Goal: Task Accomplishment & Management: Manage account settings

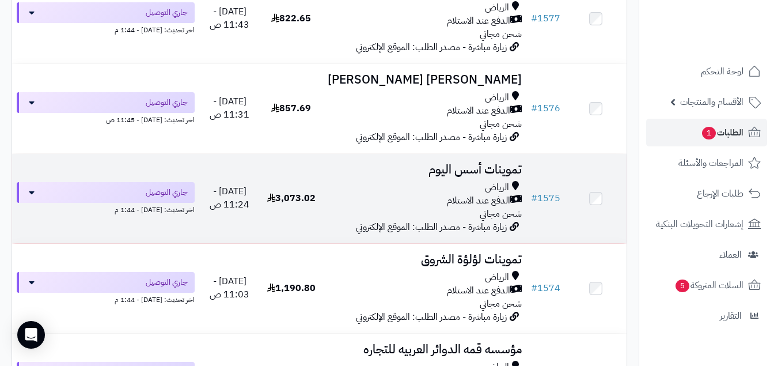
scroll to position [656, 0]
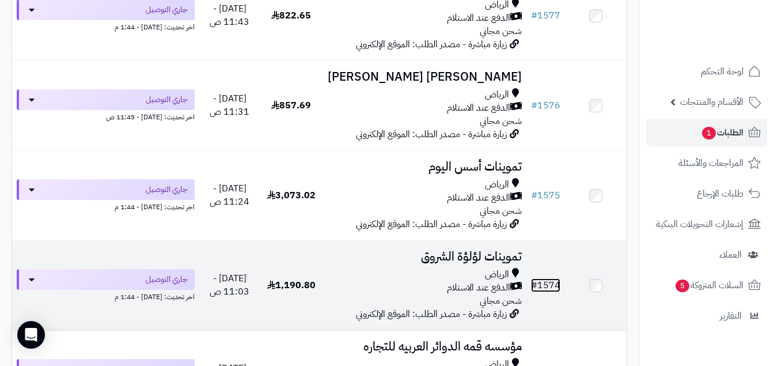
click at [548, 292] on link "# 1574" at bounding box center [545, 285] width 29 height 14
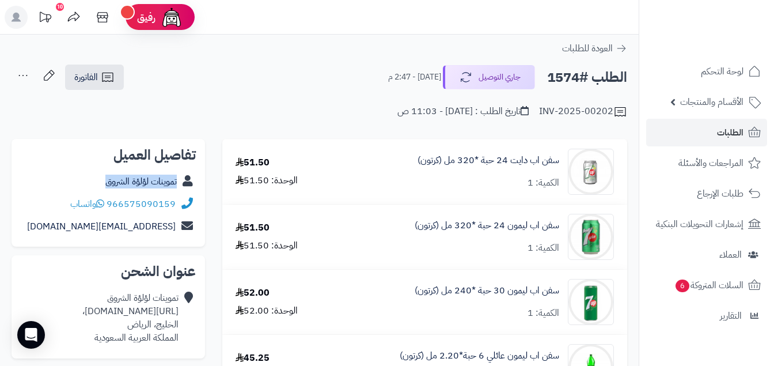
copy div "تموينات لؤلؤة الشروق"
drag, startPoint x: 100, startPoint y: 183, endPoint x: 181, endPoint y: 191, distance: 81.0
click at [181, 191] on div "تموينات لؤلؤة الشروق" at bounding box center [108, 181] width 175 height 22
click at [100, 74] on link "الفاتورة" at bounding box center [94, 76] width 59 height 25
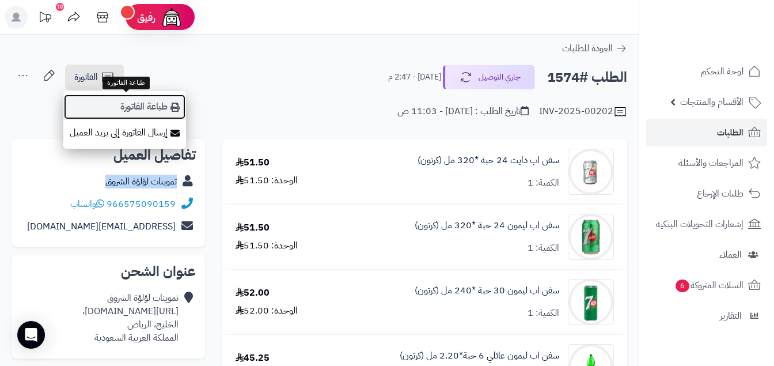
click at [139, 104] on link "طباعة الفاتورة" at bounding box center [124, 107] width 123 height 26
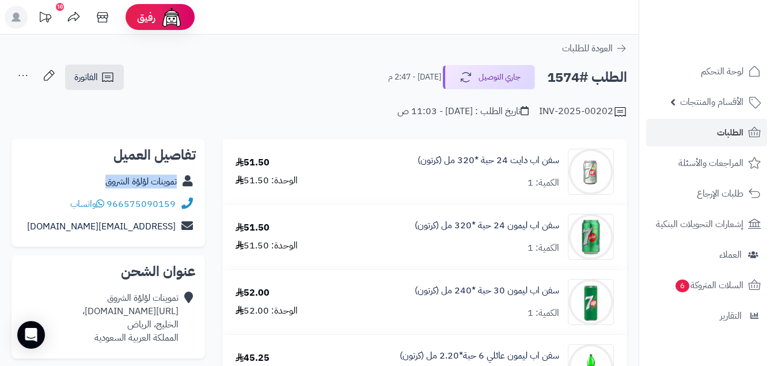
copy div "تموينات لؤلؤة الشروق"
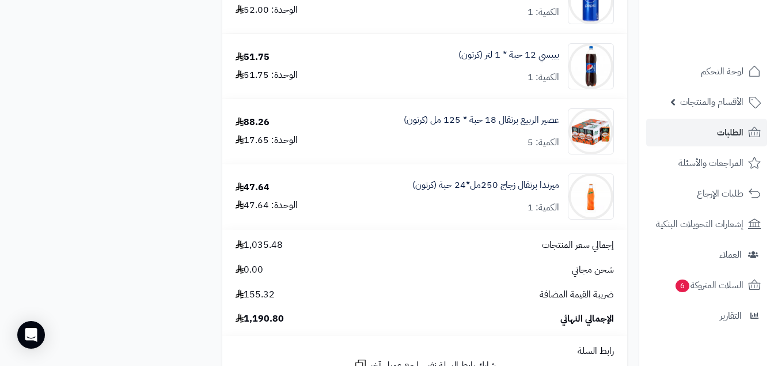
scroll to position [1104, 0]
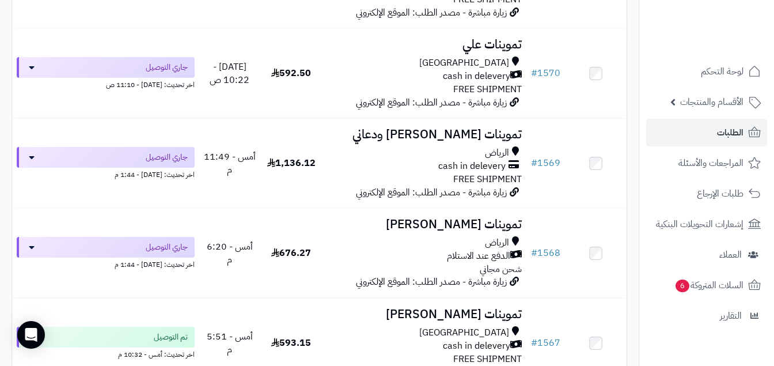
scroll to position [1366, 0]
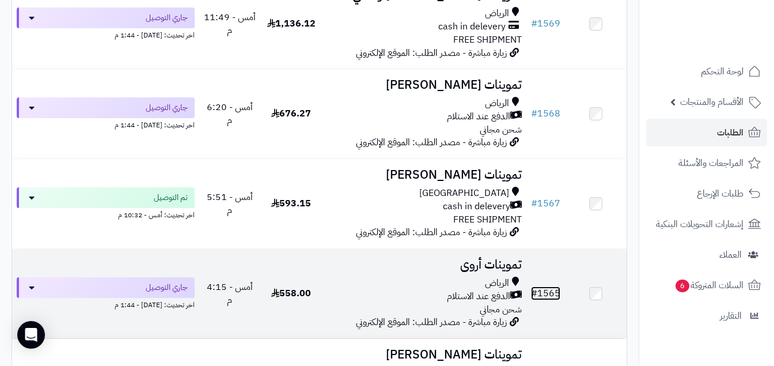
click at [549, 300] on link "# 1565" at bounding box center [545, 293] width 29 height 14
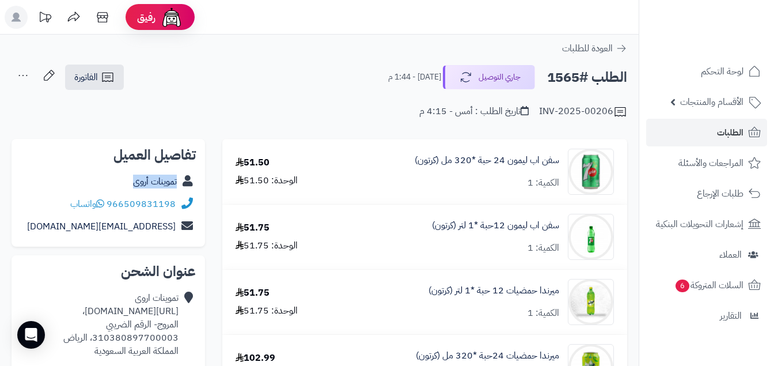
copy div "تموينات أروى"
drag, startPoint x: 127, startPoint y: 180, endPoint x: 192, endPoint y: 191, distance: 66.0
click at [192, 191] on div "تموينات أروى" at bounding box center [108, 181] width 175 height 22
click at [105, 74] on icon at bounding box center [108, 77] width 14 height 14
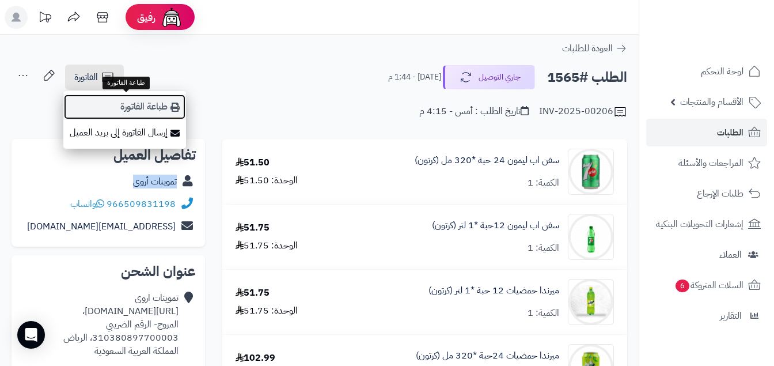
click at [149, 105] on link "طباعة الفاتورة" at bounding box center [124, 107] width 123 height 26
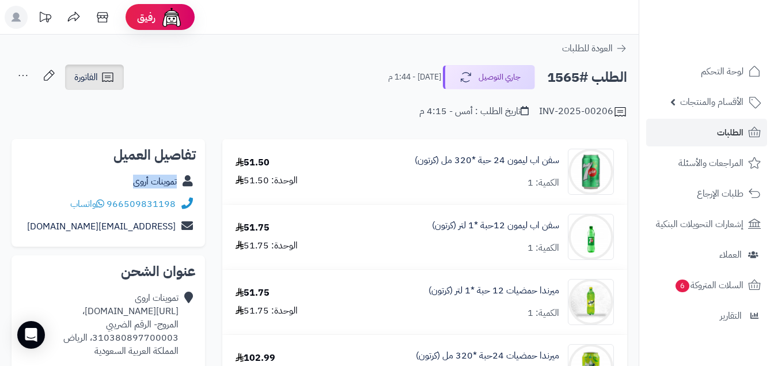
click at [107, 76] on icon at bounding box center [107, 77] width 11 height 9
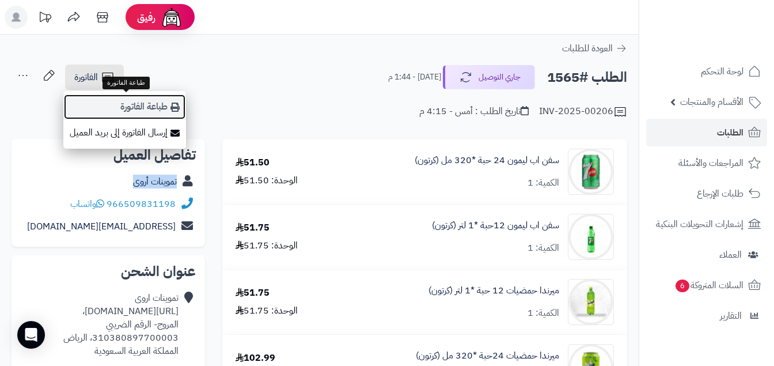
click at [147, 105] on link "طباعة الفاتورة" at bounding box center [124, 107] width 123 height 26
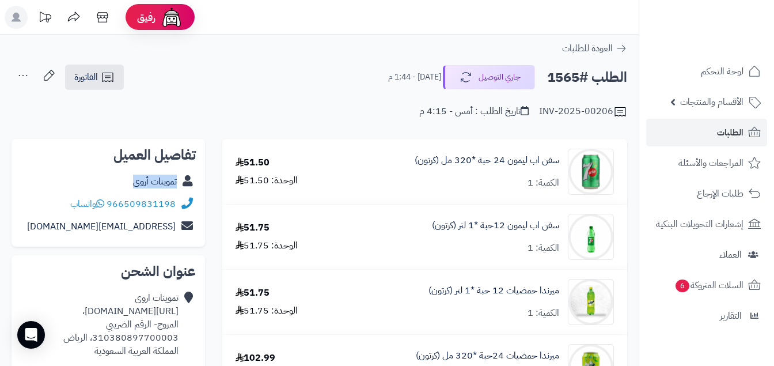
copy div "تموينات أروى"
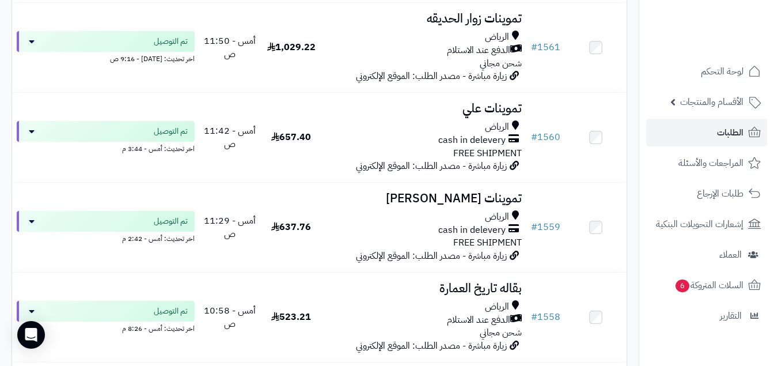
scroll to position [2064, 0]
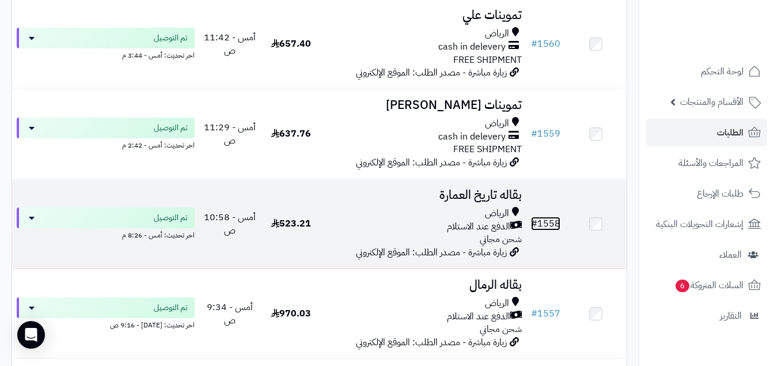
click at [552, 229] on link "# 1558" at bounding box center [545, 223] width 29 height 14
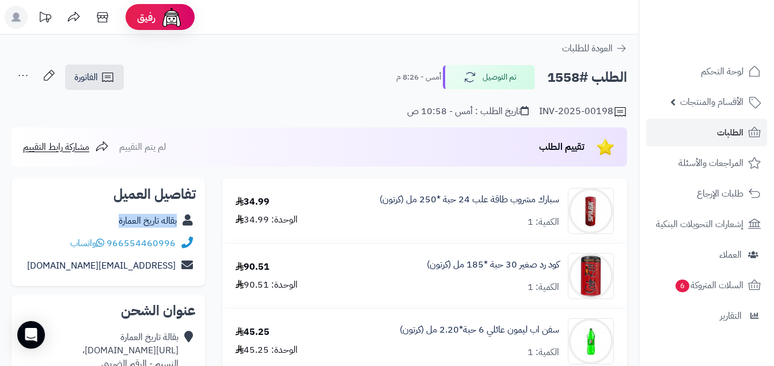
copy div "بقاله تاريخ العمارة"
drag, startPoint x: 112, startPoint y: 221, endPoint x: 184, endPoint y: 230, distance: 72.5
click at [184, 230] on div "بقاله تاريخ العمارة" at bounding box center [108, 221] width 175 height 22
click at [92, 208] on div "تفاصيل العميل بقاله تاريخ العمارة 966554460996 واتساب tareekh@tt.com" at bounding box center [108, 232] width 193 height 108
click at [113, 214] on div "بقاله تاريخ العمارة" at bounding box center [108, 221] width 175 height 22
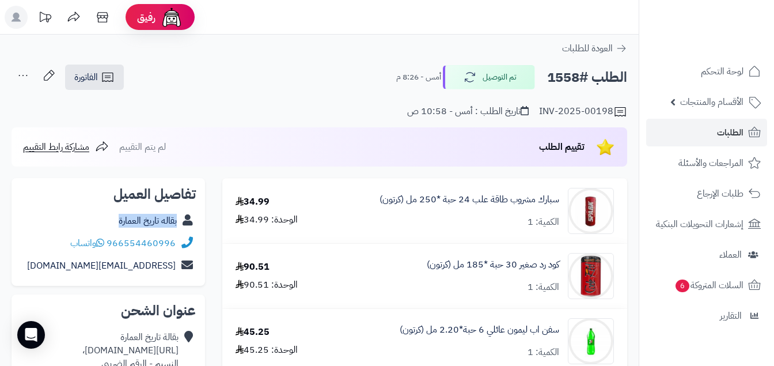
copy div "بقاله تاريخ العمارة"
drag, startPoint x: 112, startPoint y: 221, endPoint x: 179, endPoint y: 228, distance: 67.7
click at [179, 228] on div "بقاله تاريخ العمارة" at bounding box center [108, 221] width 175 height 22
click at [108, 77] on icon at bounding box center [108, 77] width 14 height 14
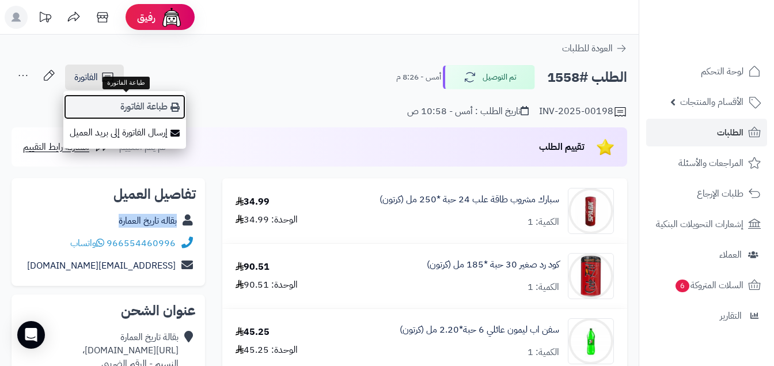
click at [145, 108] on link "طباعة الفاتورة" at bounding box center [124, 107] width 123 height 26
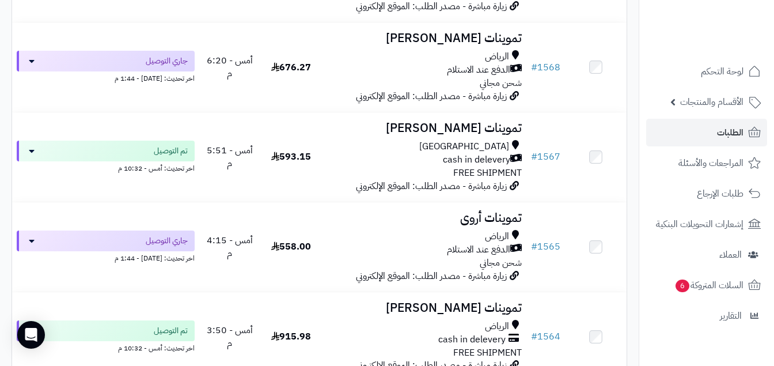
scroll to position [1397, 0]
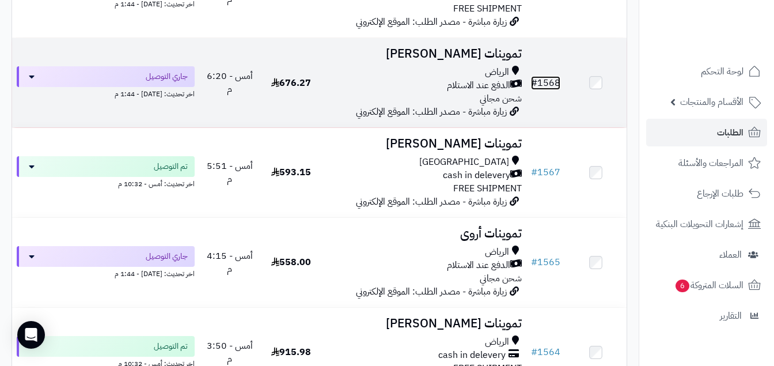
click at [545, 90] on link "# 1568" at bounding box center [545, 83] width 29 height 14
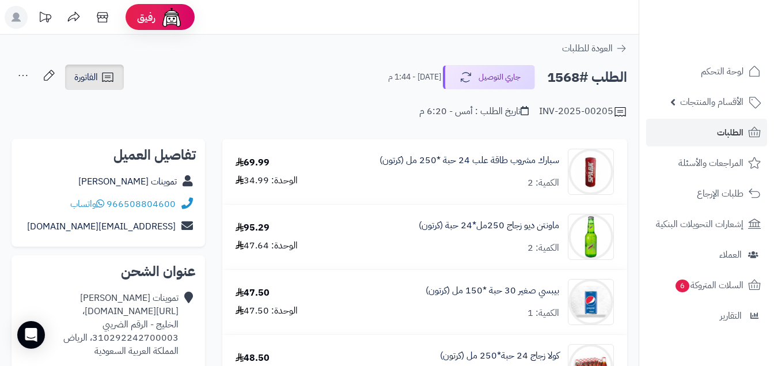
click at [89, 71] on span "الفاتورة" at bounding box center [86, 77] width 24 height 14
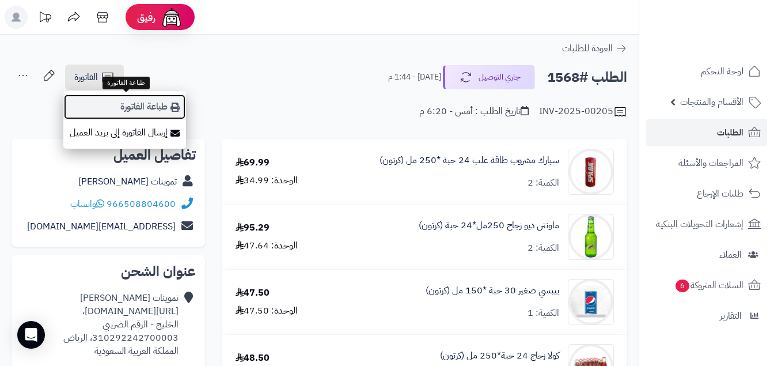
click at [142, 103] on link "طباعة الفاتورة" at bounding box center [124, 107] width 123 height 26
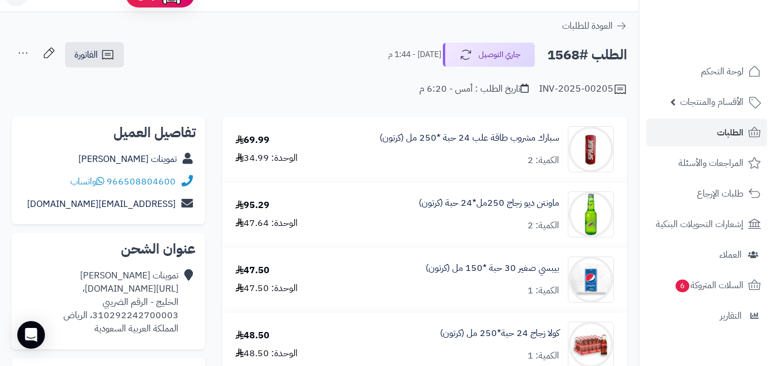
scroll to position [58, 0]
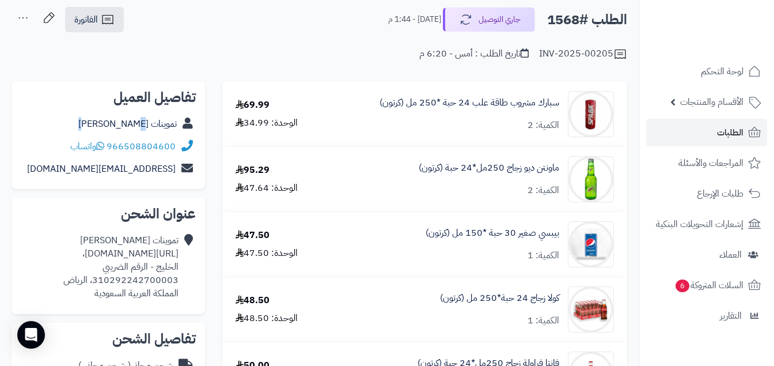
drag, startPoint x: 105, startPoint y: 125, endPoint x: 174, endPoint y: 131, distance: 69.9
click at [174, 132] on div "تموينات هاجر العنزي" at bounding box center [108, 124] width 175 height 22
copy div "تموينات هاجر العنزي 966508804600 واتس"
drag, startPoint x: 178, startPoint y: 127, endPoint x: 83, endPoint y: 135, distance: 95.4
click at [83, 135] on div "تفاصيل العميل تموينات هاجر العنزي 966508804600 واتساب Hajer@lkjhkjydf.com" at bounding box center [108, 135] width 193 height 108
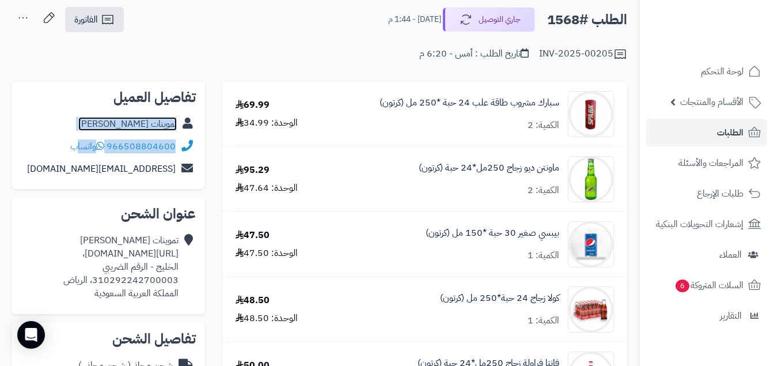
click at [133, 118] on link "تموينات هاجر العنزي" at bounding box center [127, 124] width 98 height 14
click at [74, 108] on div "تفاصيل العميل تموينات هاجر العنزي 966508804600 واتساب Hajer@lkjhkjydf.com" at bounding box center [108, 135] width 193 height 108
click at [121, 117] on link "تموينات هاجر العنزي" at bounding box center [127, 124] width 98 height 14
click at [97, 108] on div "تفاصيل العميل تموينات هاجر العنزي 966508804600 واتساب Hajer@lkjhkjydf.com" at bounding box center [108, 135] width 193 height 108
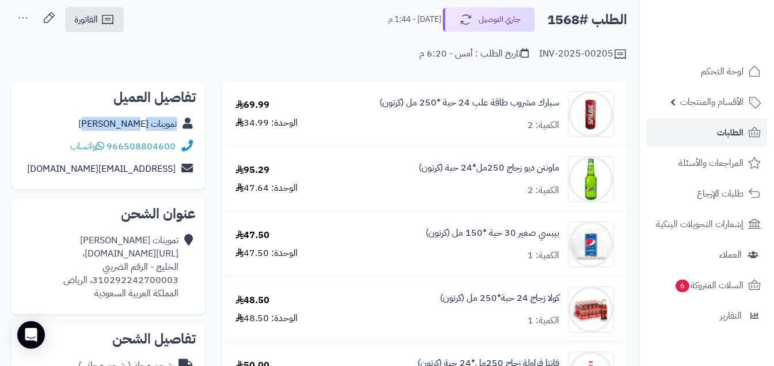
copy link "تموينات هاجر العنزي"
drag, startPoint x: 178, startPoint y: 123, endPoint x: 97, endPoint y: 126, distance: 80.7
click at [97, 126] on div "تموينات هاجر العنزي" at bounding box center [108, 124] width 175 height 22
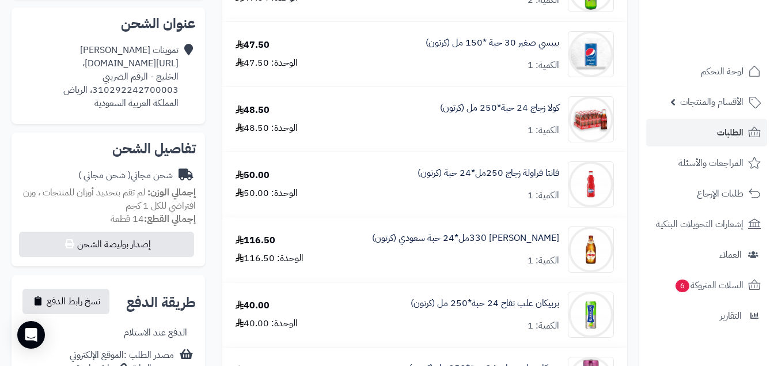
scroll to position [242, 0]
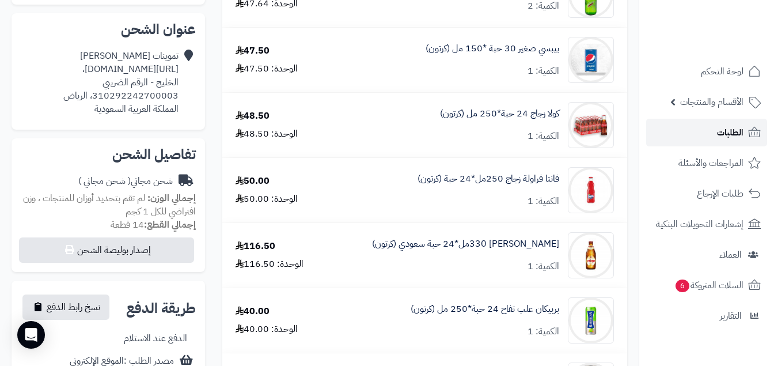
click at [735, 128] on span "الطلبات" at bounding box center [730, 132] width 26 height 16
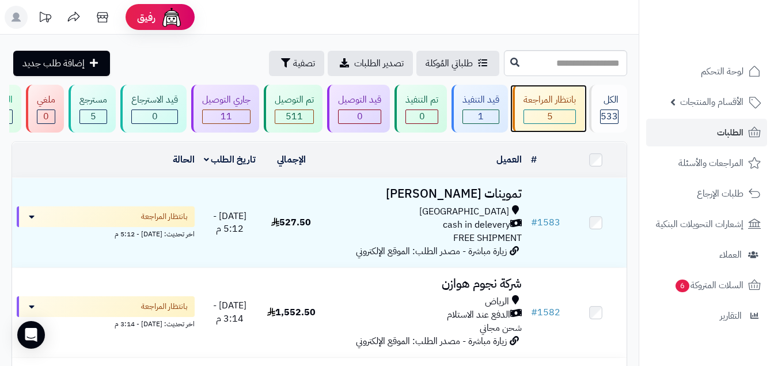
click at [564, 97] on div "بانتظار المراجعة" at bounding box center [549, 99] width 52 height 13
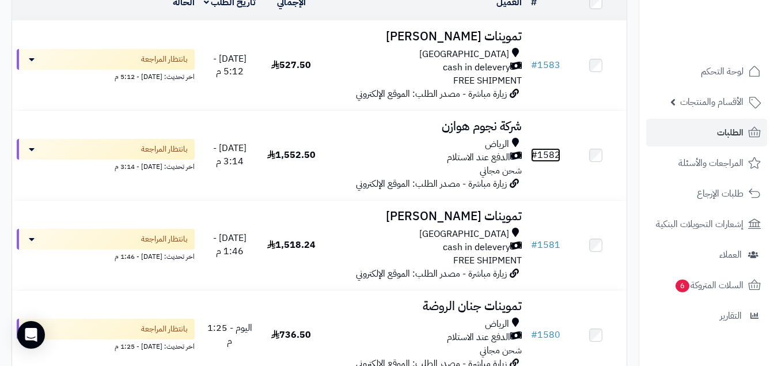
scroll to position [104, 0]
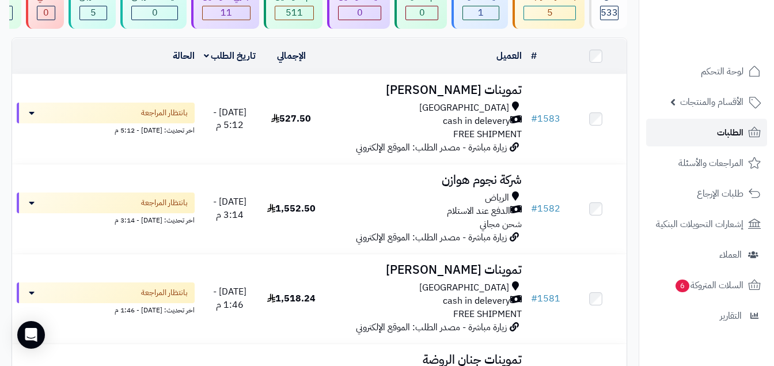
click at [746, 132] on link "الطلبات" at bounding box center [706, 133] width 121 height 28
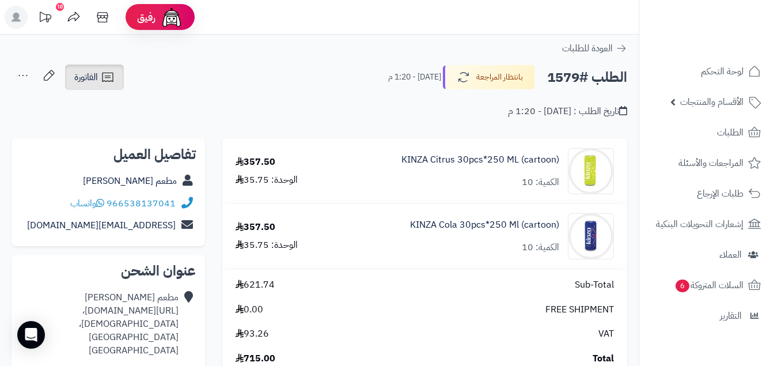
click at [98, 77] on span "الفاتورة" at bounding box center [86, 77] width 24 height 14
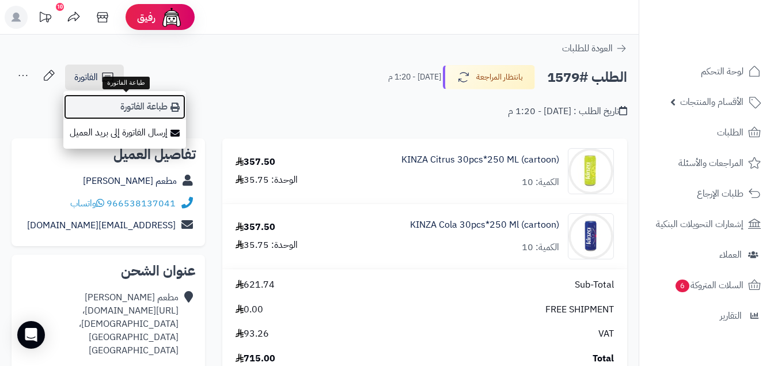
click at [166, 97] on link "طباعة الفاتورة" at bounding box center [124, 107] width 123 height 26
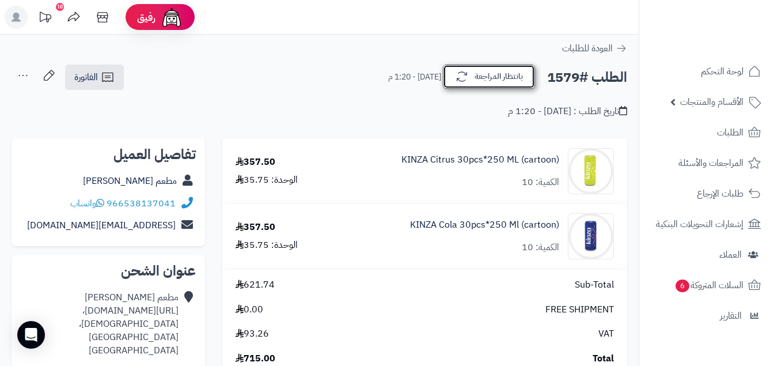
click at [458, 78] on icon "button" at bounding box center [462, 77] width 10 height 10
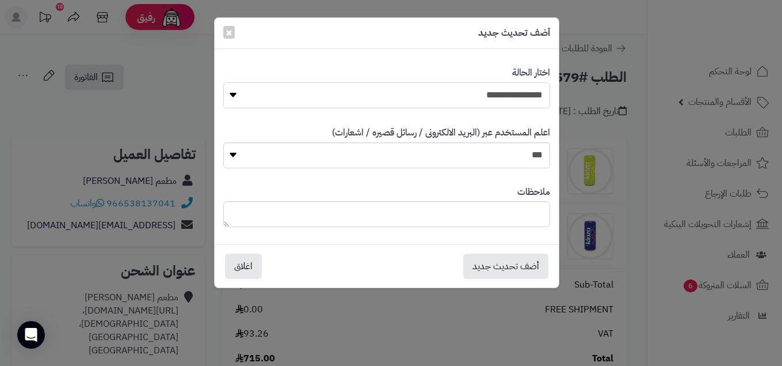
click at [507, 87] on select "**********" at bounding box center [386, 95] width 327 height 26
click at [161, 73] on div "**********" at bounding box center [391, 183] width 782 height 366
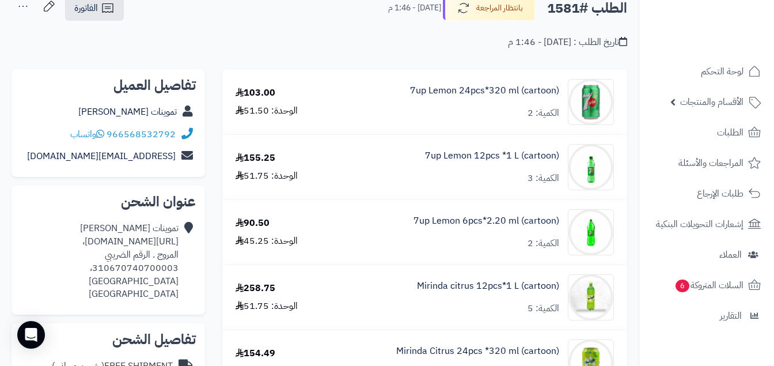
scroll to position [35, 0]
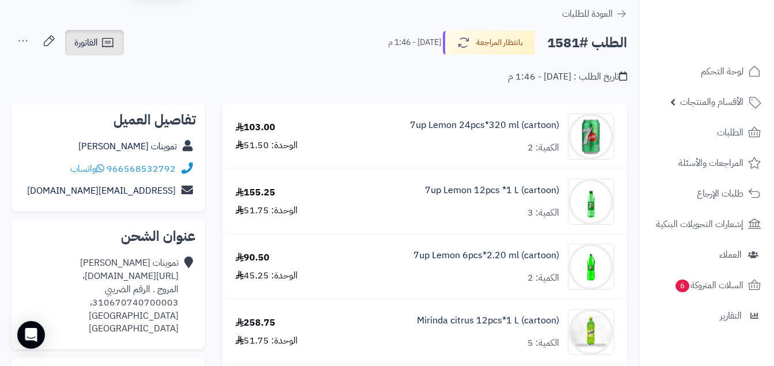
click at [104, 42] on icon at bounding box center [108, 43] width 14 height 14
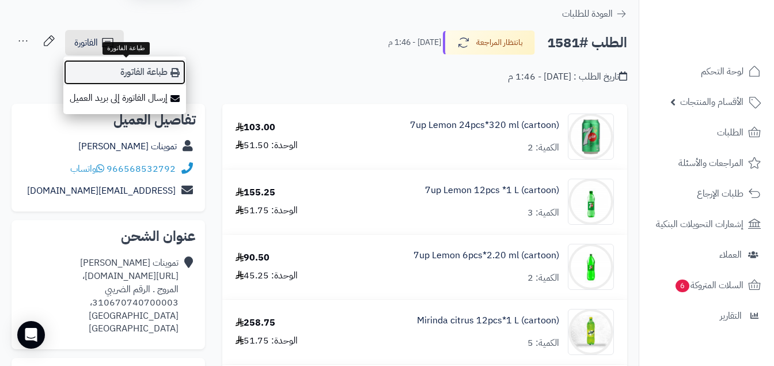
click at [150, 78] on link "طباعة الفاتورة" at bounding box center [124, 72] width 123 height 26
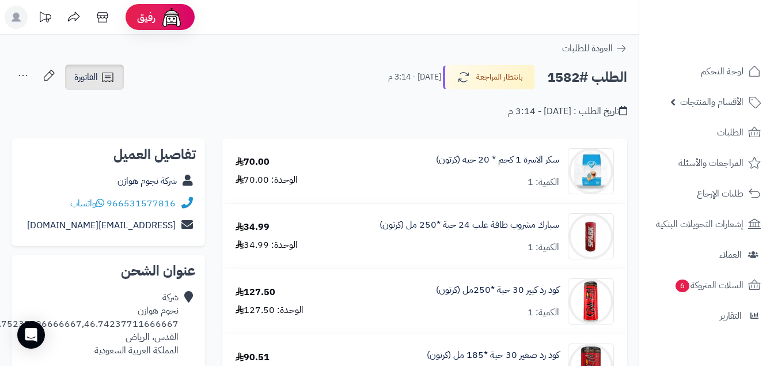
click at [111, 74] on icon at bounding box center [108, 77] width 14 height 14
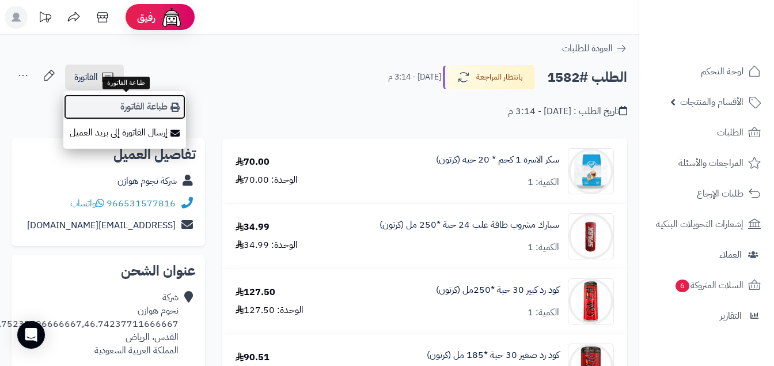
click at [155, 110] on link "طباعة الفاتورة" at bounding box center [124, 107] width 123 height 26
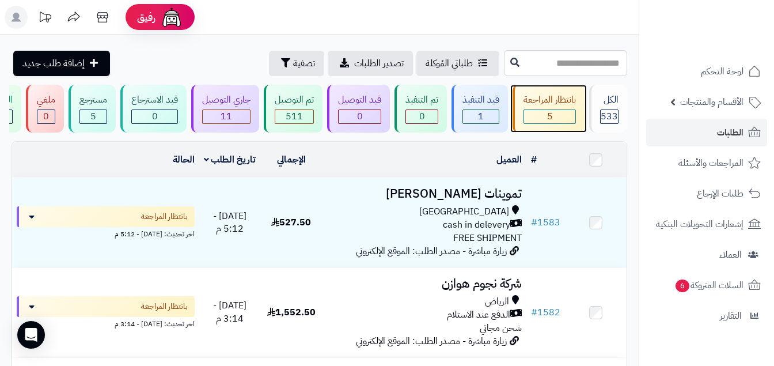
click at [551, 108] on div "بانتظار المراجعة 5" at bounding box center [548, 109] width 72 height 48
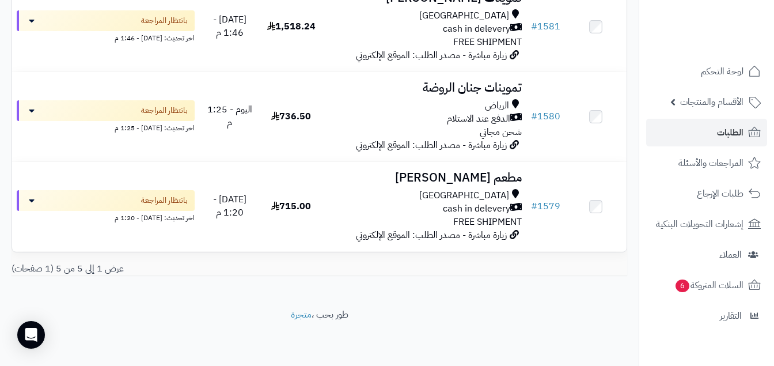
scroll to position [320, 0]
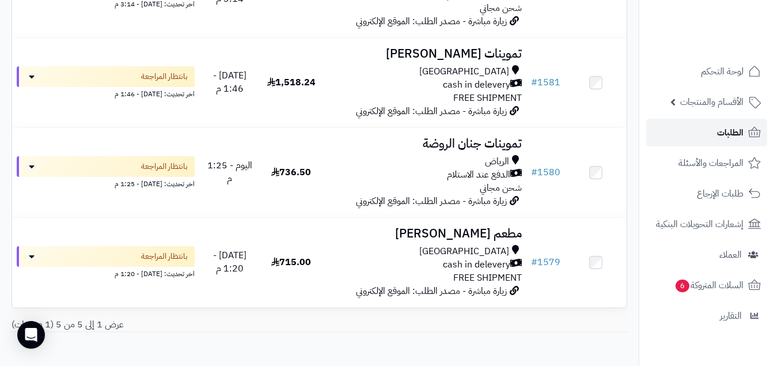
click at [735, 132] on span "الطلبات" at bounding box center [730, 132] width 26 height 16
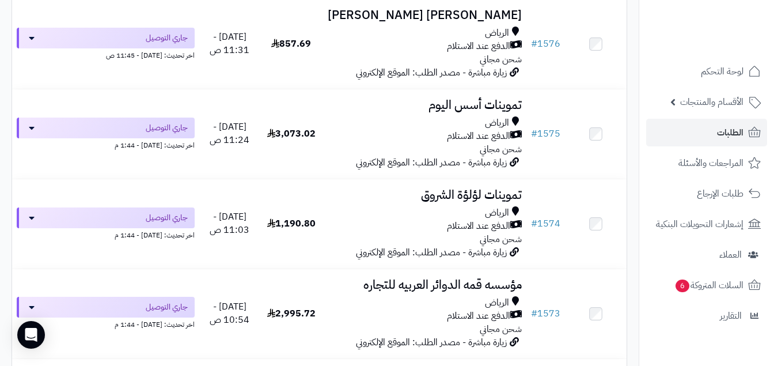
scroll to position [838, 0]
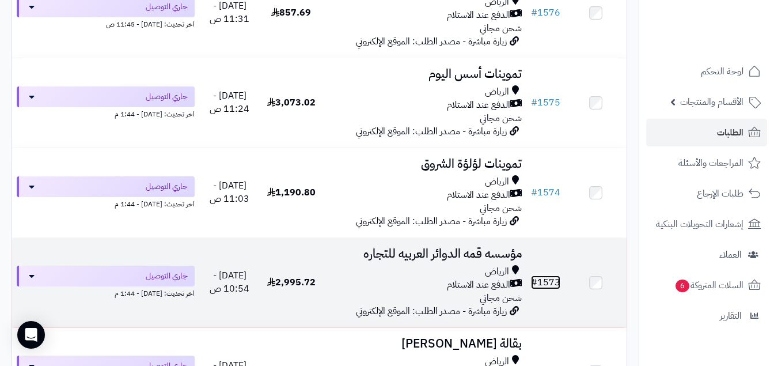
click at [552, 289] on link "# 1573" at bounding box center [545, 282] width 29 height 14
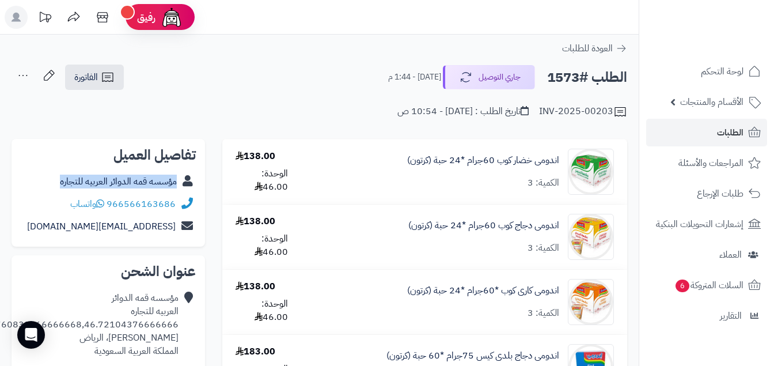
copy link "مؤسسه قمه الدوائر العربيه للتجاره"
drag, startPoint x: 58, startPoint y: 180, endPoint x: 177, endPoint y: 192, distance: 120.4
click at [177, 192] on div "مؤسسه قمه الدوائر العربيه للتجاره" at bounding box center [108, 181] width 175 height 22
click at [93, 80] on span "الفاتورة" at bounding box center [86, 77] width 24 height 14
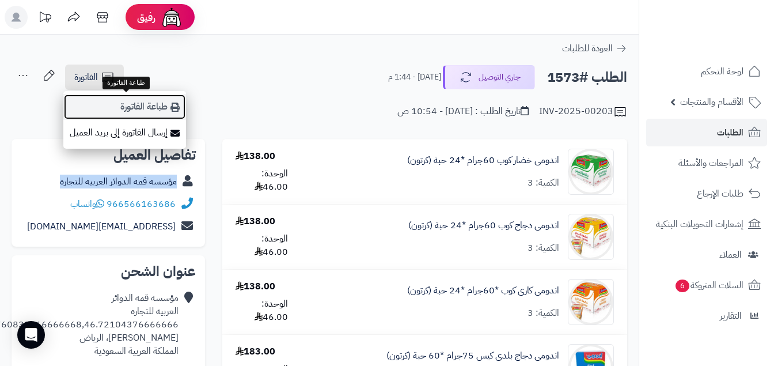
click at [159, 106] on link "طباعة الفاتورة" at bounding box center [124, 107] width 123 height 26
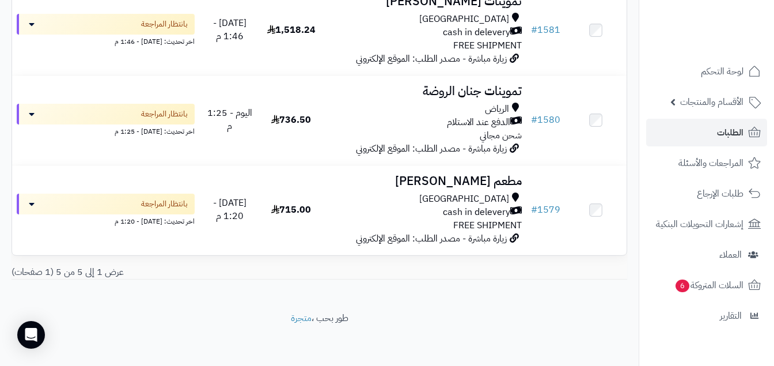
scroll to position [269, 0]
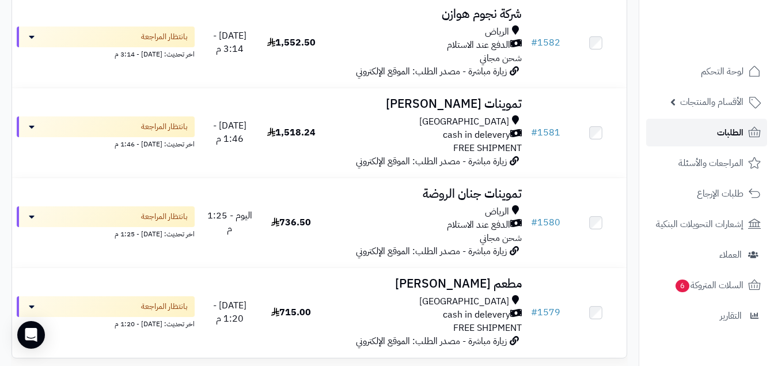
click at [727, 121] on link "الطلبات" at bounding box center [706, 133] width 121 height 28
click at [729, 136] on span "الطلبات" at bounding box center [730, 132] width 26 height 16
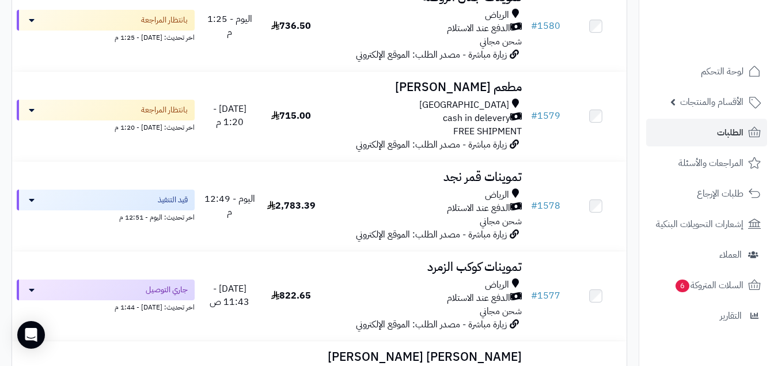
scroll to position [543, 0]
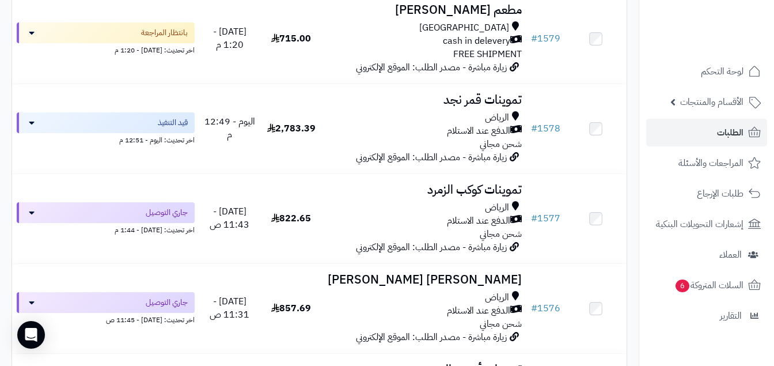
drag, startPoint x: 777, startPoint y: 15, endPoint x: 778, endPoint y: 35, distance: 20.2
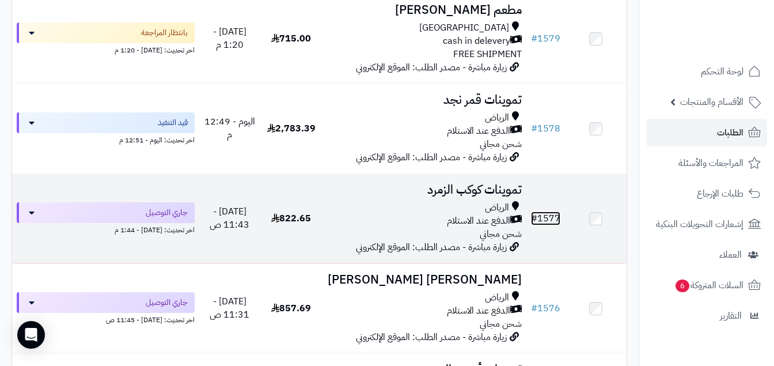
click at [542, 224] on link "# 1577" at bounding box center [545, 218] width 29 height 14
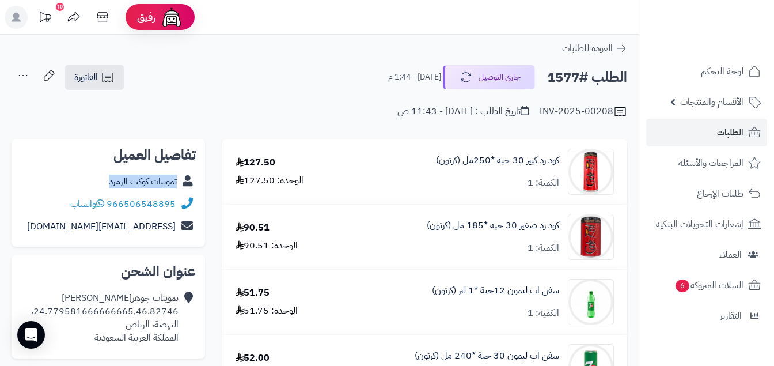
copy div "تموينات كوكب الزمرد"
drag, startPoint x: 95, startPoint y: 182, endPoint x: 191, endPoint y: 185, distance: 96.2
click at [191, 185] on div "تموينات كوكب الزمرد" at bounding box center [108, 181] width 175 height 22
click at [93, 74] on span "الفاتورة" at bounding box center [86, 77] width 24 height 14
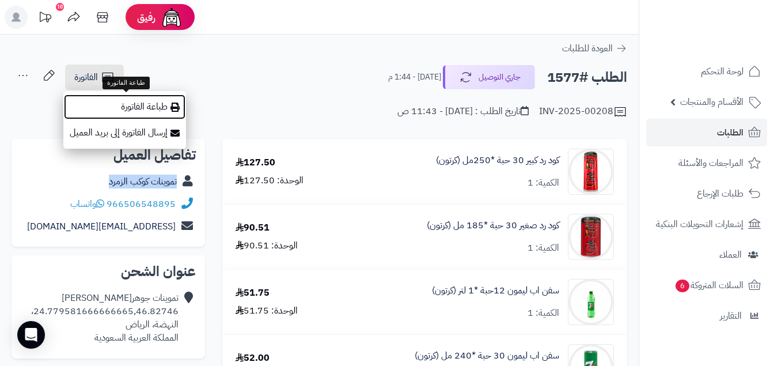
click at [137, 105] on link "طباعة الفاتورة" at bounding box center [124, 107] width 123 height 26
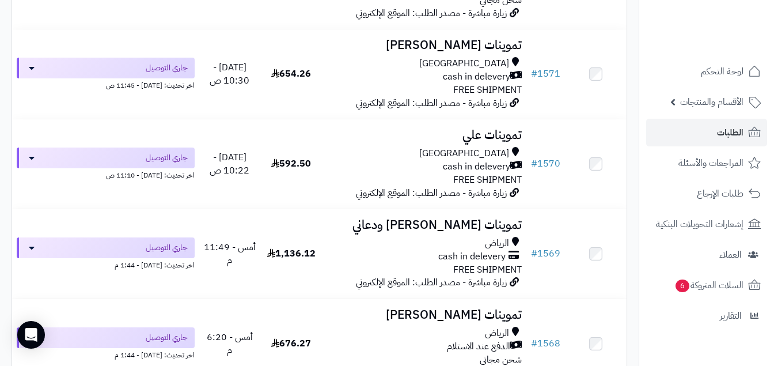
scroll to position [1288, 0]
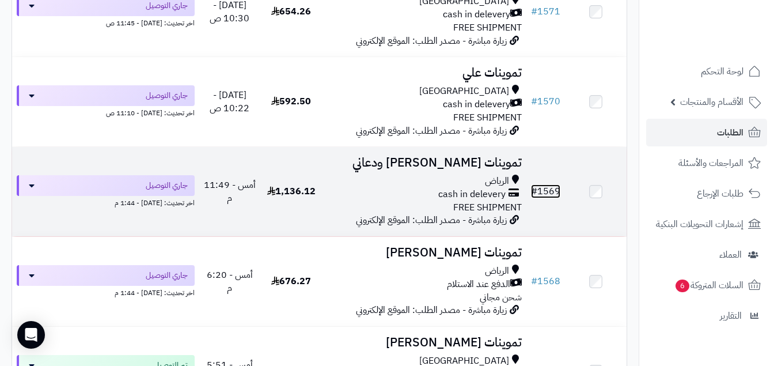
click at [548, 197] on link "# 1569" at bounding box center [545, 191] width 29 height 14
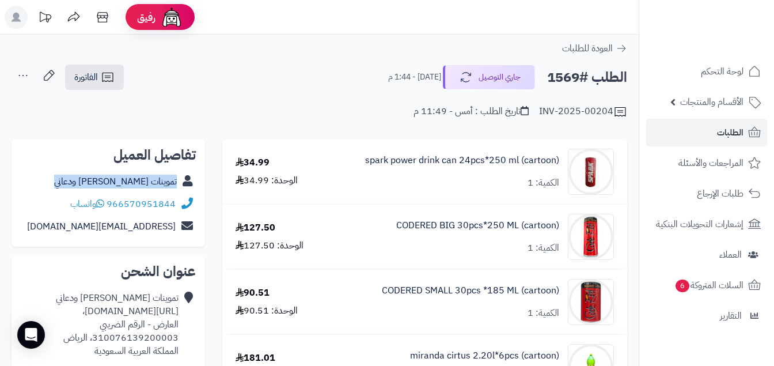
copy div "تموينات [PERSON_NAME] ودعاني"
drag, startPoint x: 85, startPoint y: 180, endPoint x: 183, endPoint y: 183, distance: 98.5
click at [183, 183] on div "تموينات [PERSON_NAME] ودعاني" at bounding box center [108, 181] width 175 height 22
click at [83, 76] on span "الفاتورة" at bounding box center [86, 77] width 24 height 14
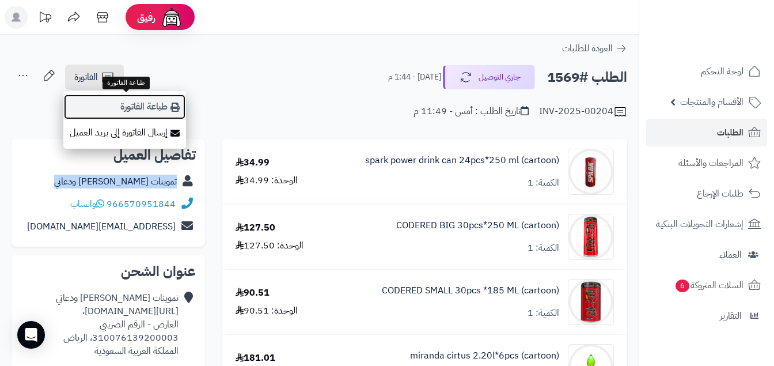
click at [152, 107] on link "طباعة الفاتورة" at bounding box center [124, 107] width 123 height 26
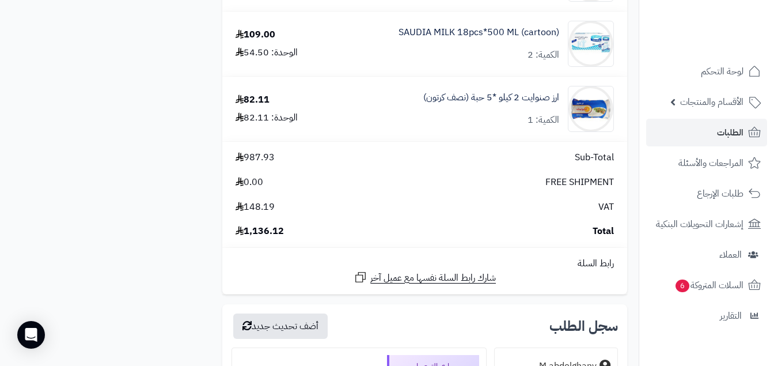
scroll to position [970, 0]
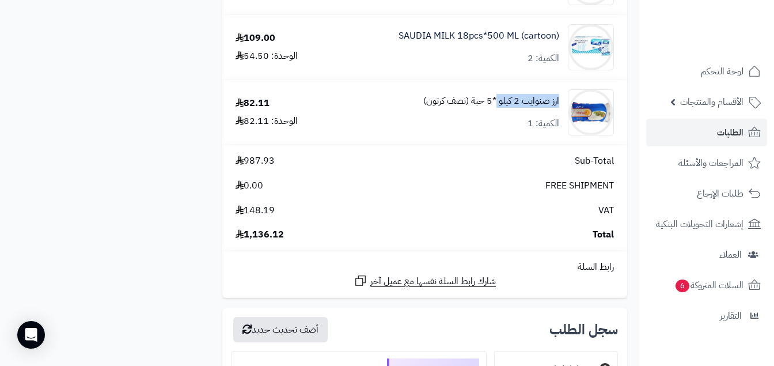
copy link "ارز صنوايت 2 كيلو"
drag, startPoint x: 560, startPoint y: 99, endPoint x: 497, endPoint y: 104, distance: 63.0
click at [497, 104] on div "ارز صنوايت 2 كيلو *5 حبة (نصف كرتون) الكمية: 1" at bounding box center [476, 112] width 292 height 46
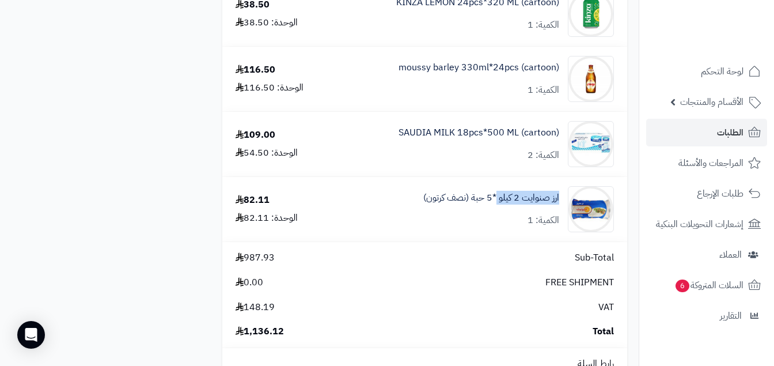
scroll to position [878, 0]
